Goal: Navigation & Orientation: Find specific page/section

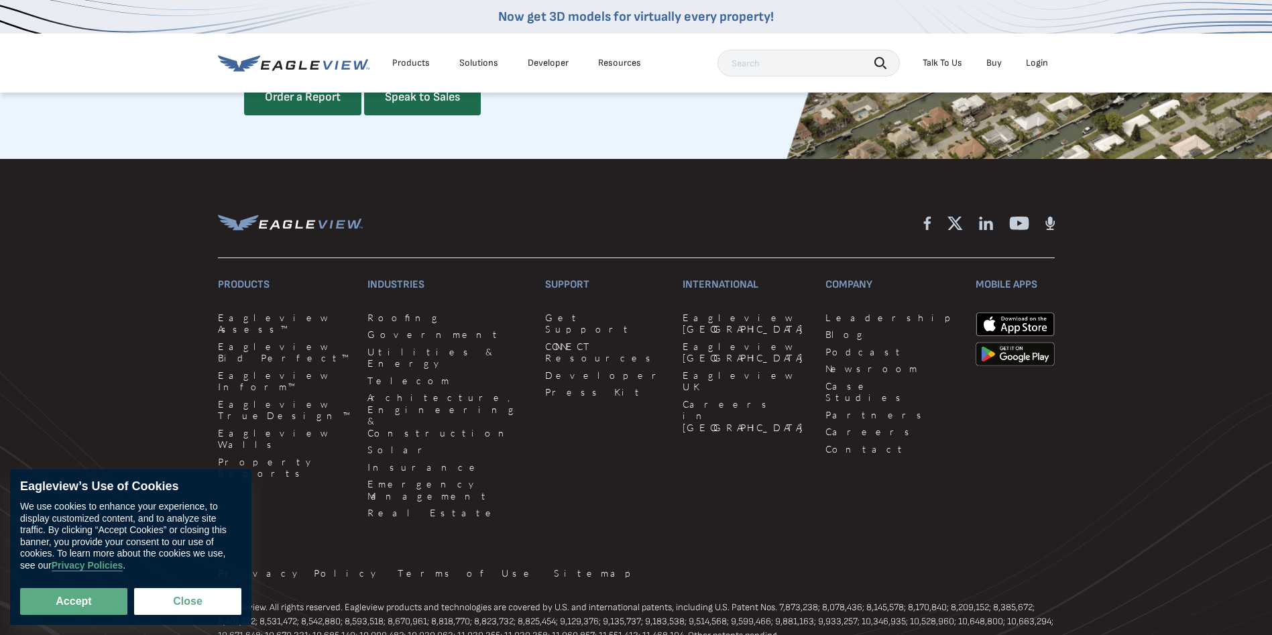
scroll to position [3688, 0]
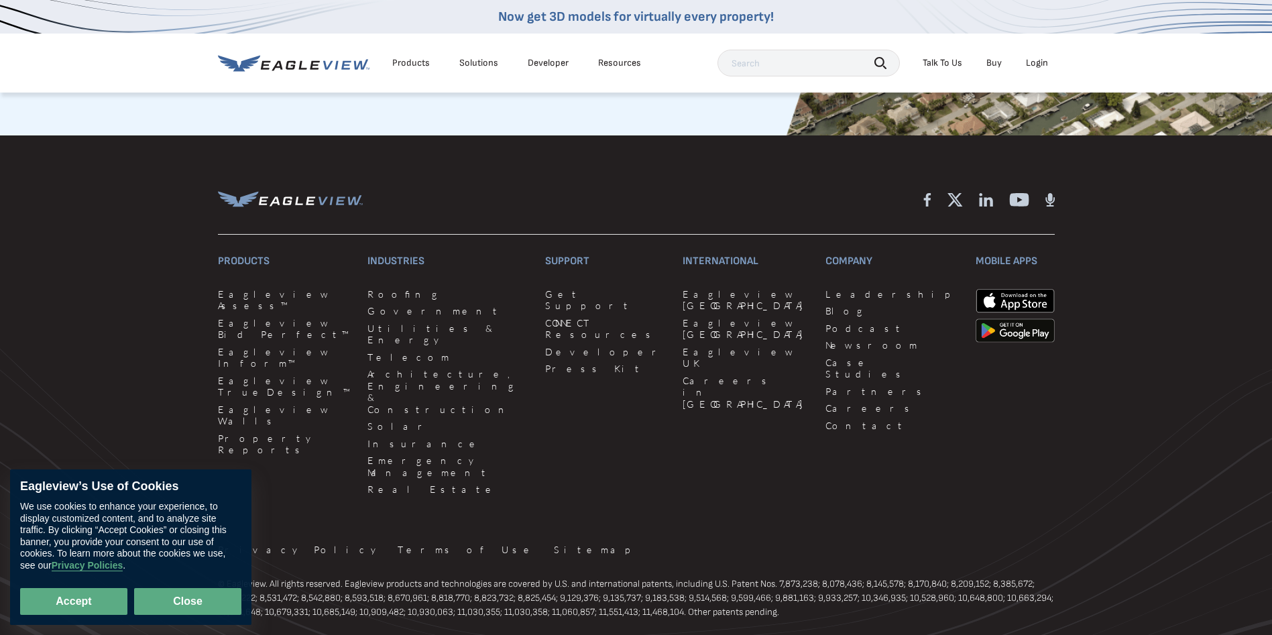
click at [141, 607] on button "Close" at bounding box center [187, 601] width 107 height 27
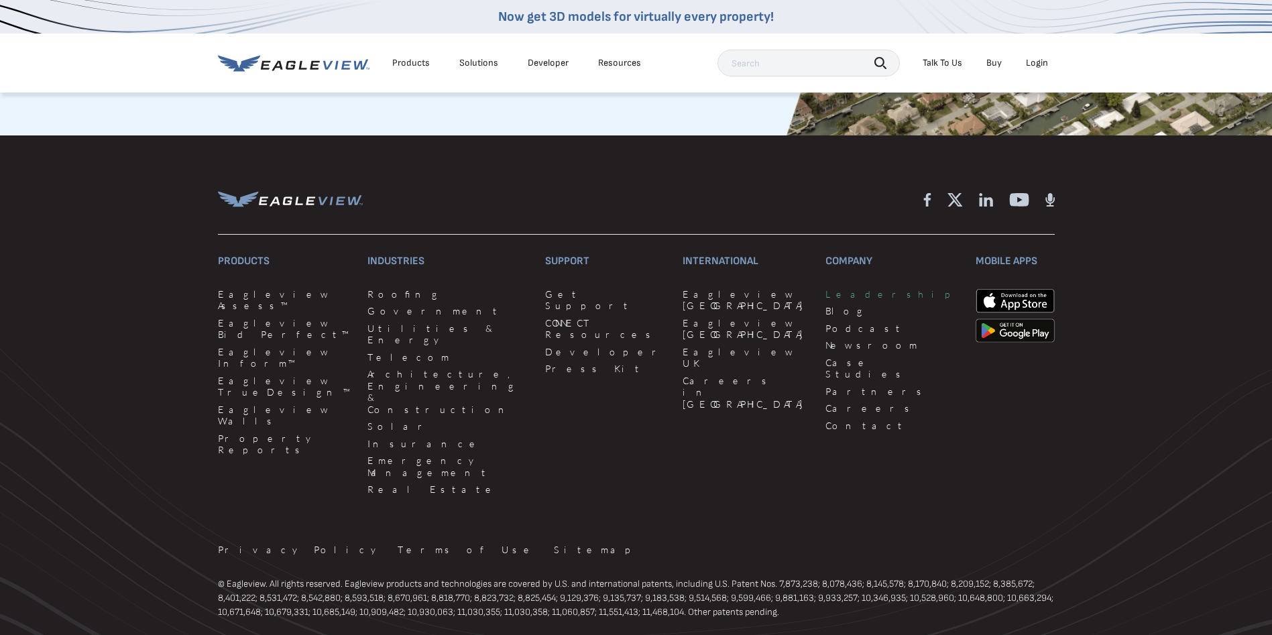
click at [826, 300] on link "Leadership" at bounding box center [893, 294] width 134 height 12
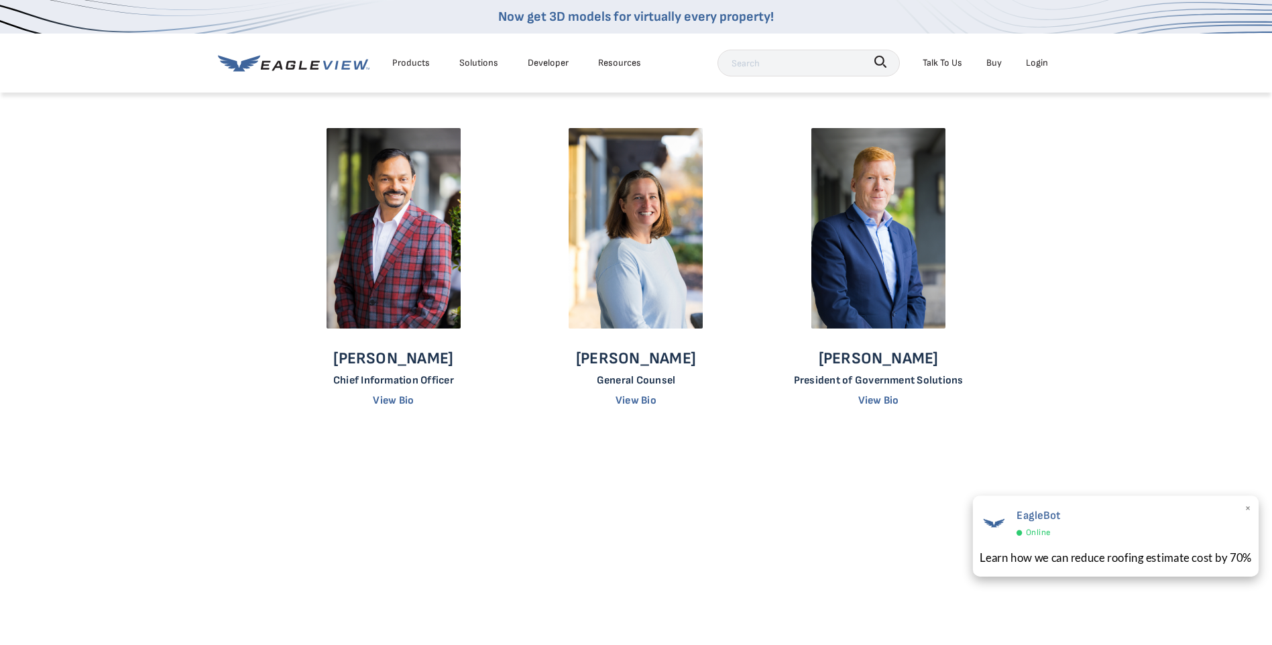
scroll to position [671, 0]
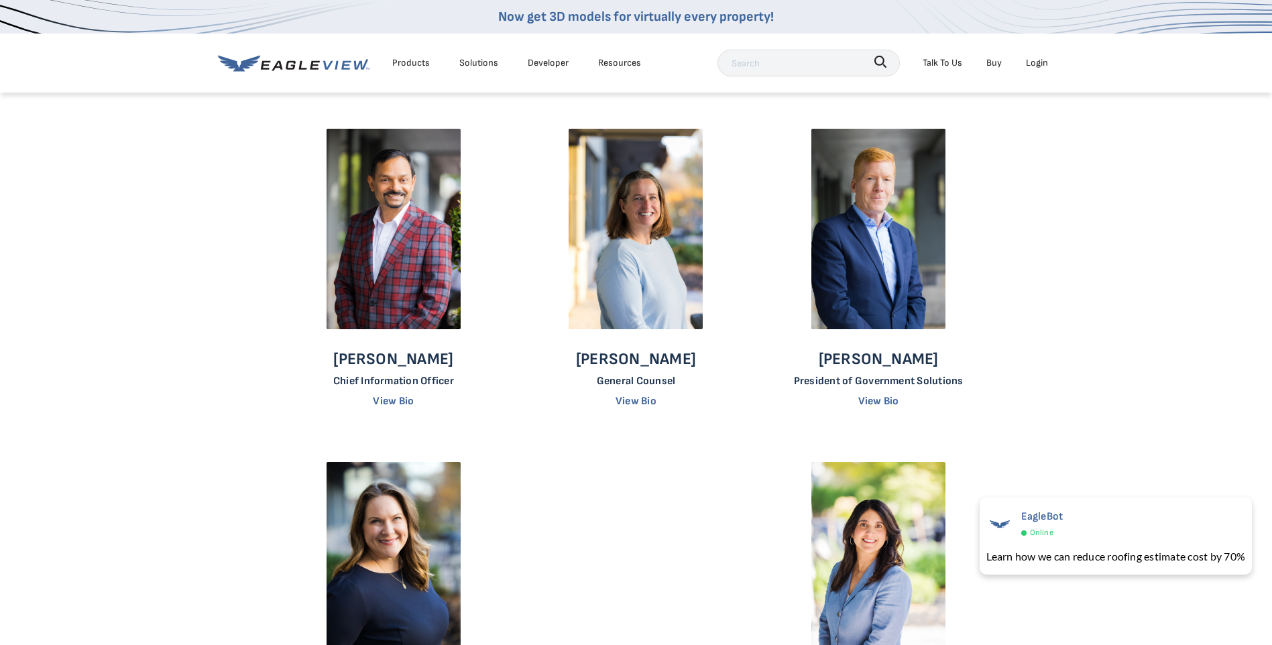
click at [628, 360] on p "Rebecca Unruh" at bounding box center [636, 359] width 120 height 20
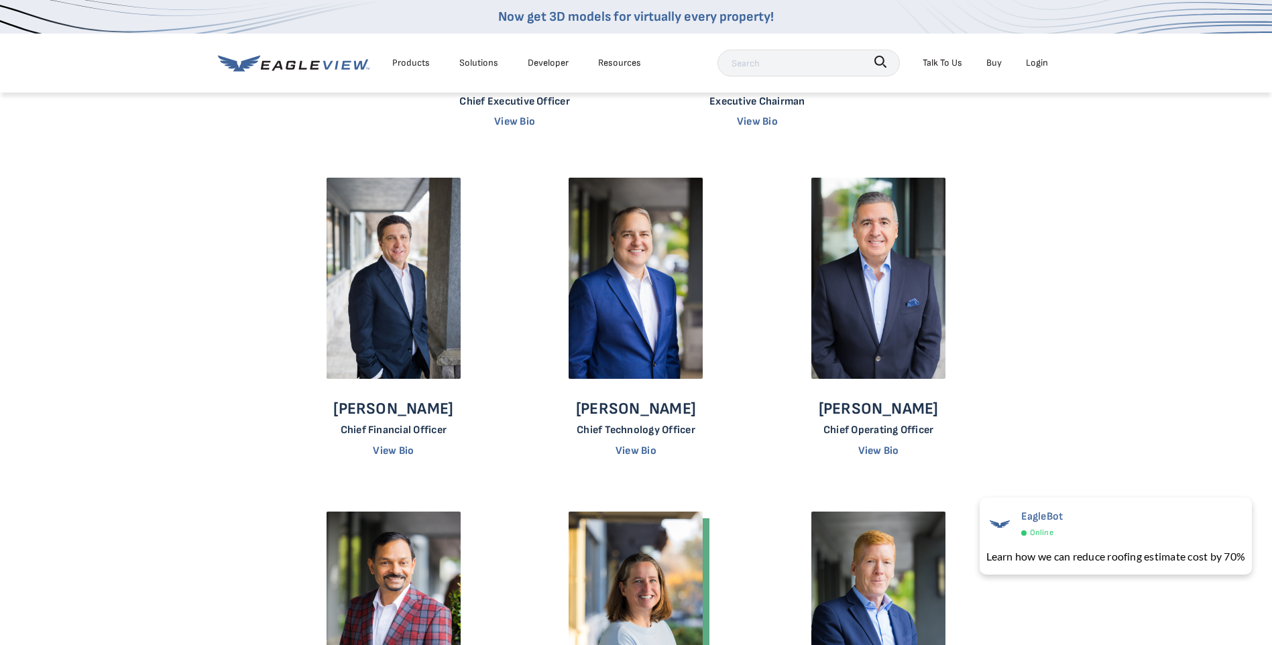
scroll to position [201, 0]
